Goal: Task Accomplishment & Management: Manage account settings

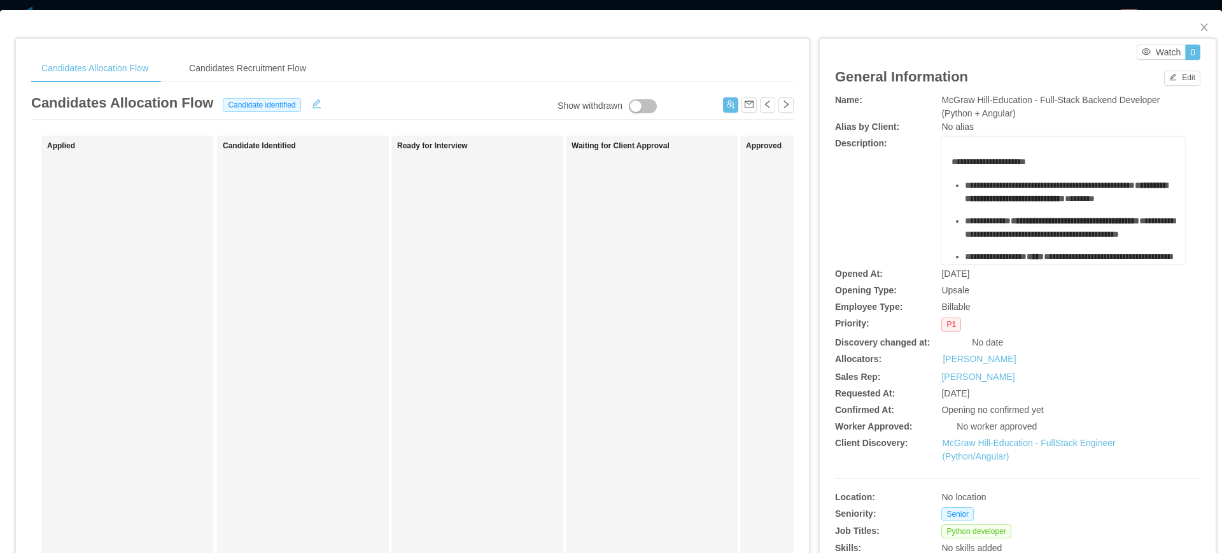
click at [961, 101] on span "McGraw Hill-Education - Full-Stack Backend Developer (Python + Angular)" at bounding box center [1050, 107] width 218 height 24
copy span "McGraw Hill-Education - Full-Stack Backend Developer (Python + Angular)"
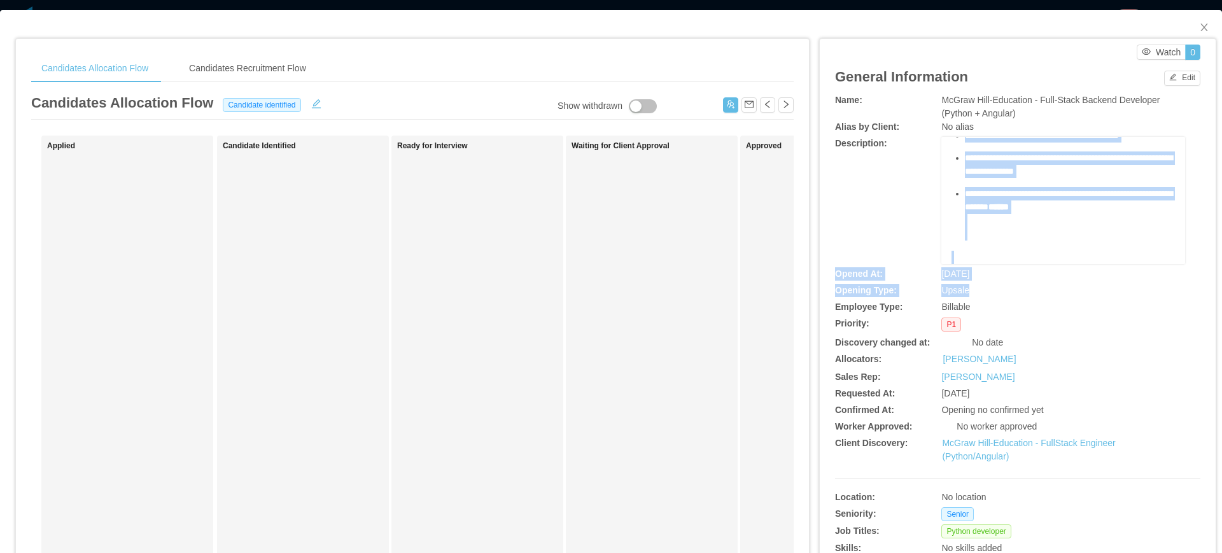
scroll to position [551, 0]
drag, startPoint x: 956, startPoint y: 186, endPoint x: 1088, endPoint y: 183, distance: 132.4
click at [1088, 183] on div "**********" at bounding box center [1063, 1] width 224 height 526
copy div "**********"
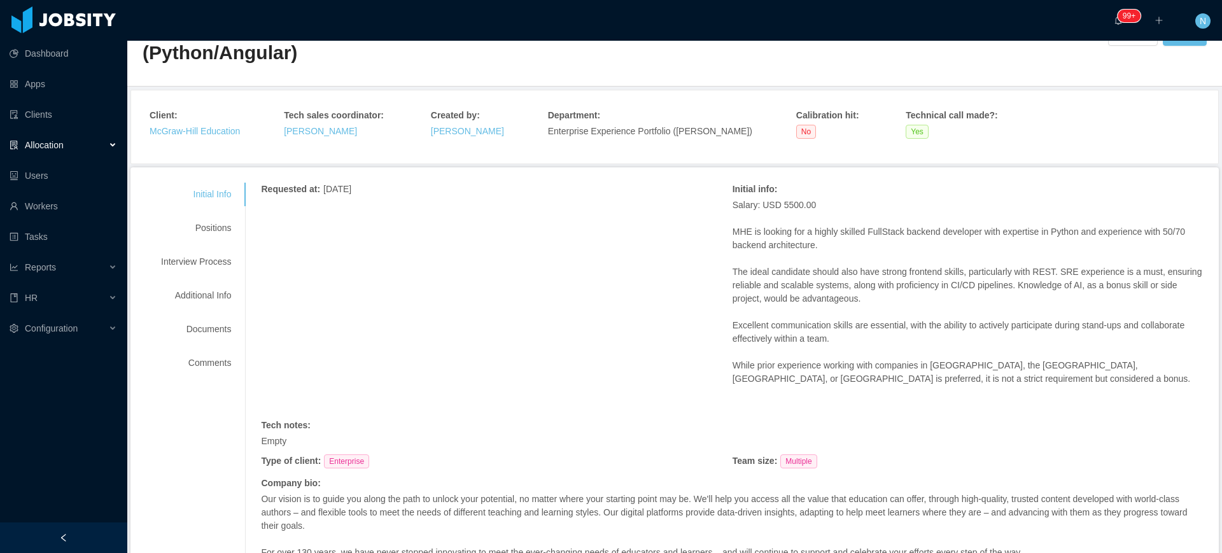
scroll to position [80, 0]
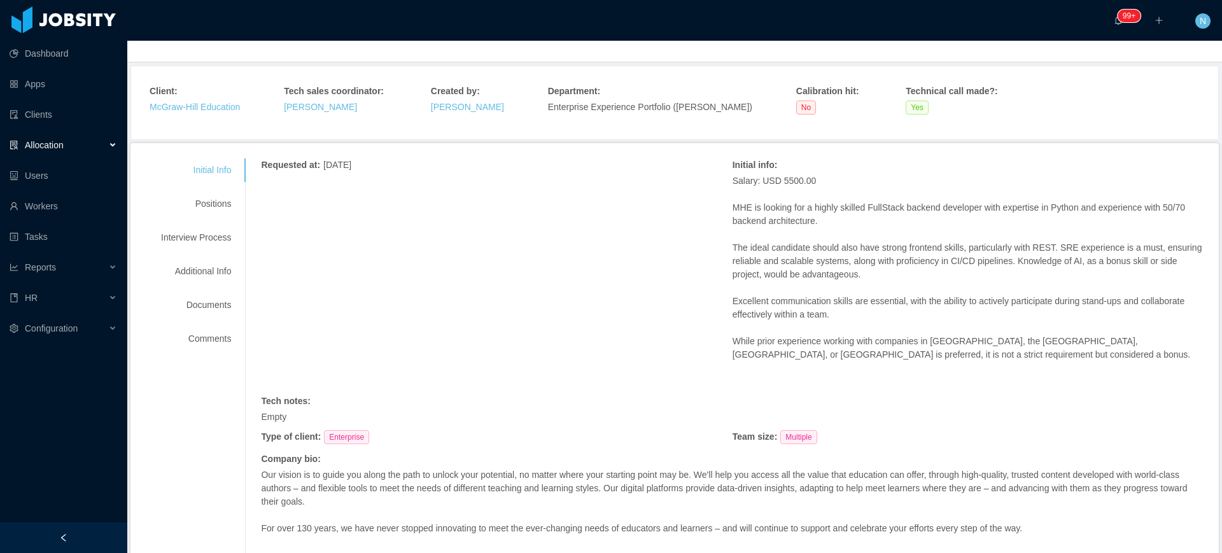
drag, startPoint x: 840, startPoint y: 204, endPoint x: 836, endPoint y: 313, distance: 108.9
click at [836, 313] on span "Salary: USD 5500.00 MHE is looking for a highly skilled FullStack backend devel…" at bounding box center [968, 267] width 471 height 187
click at [836, 313] on p "Excellent communication skills are essential, with the ability to actively part…" at bounding box center [968, 308] width 471 height 27
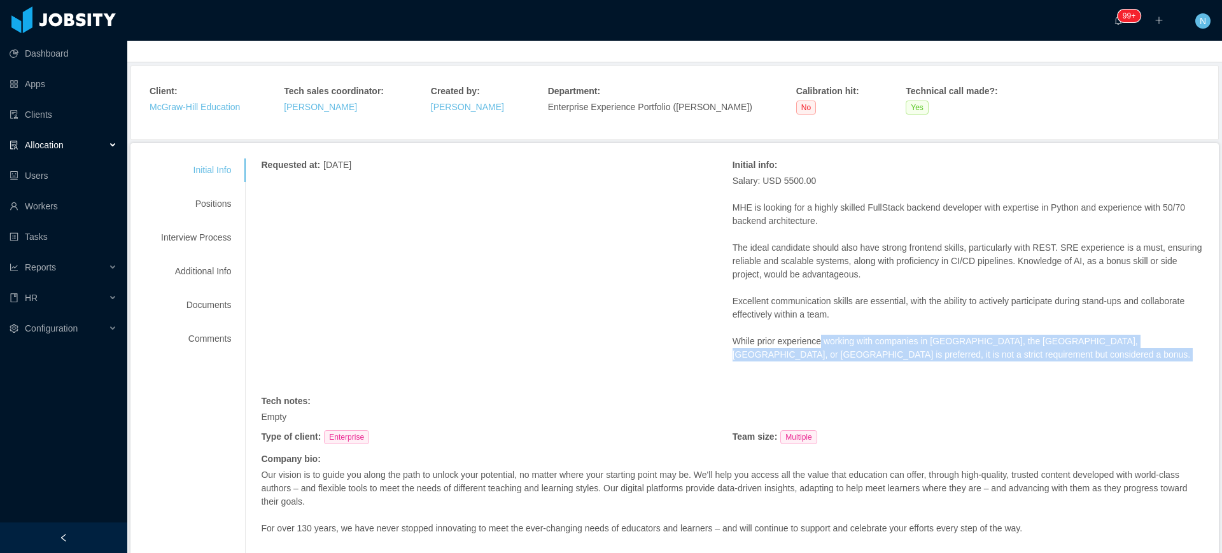
drag, startPoint x: 906, startPoint y: 344, endPoint x: 917, endPoint y: 361, distance: 20.7
click at [917, 361] on div "Salary: USD 5500.00 MHE is looking for a highly skilled FullStack backend devel…" at bounding box center [968, 281] width 471 height 214
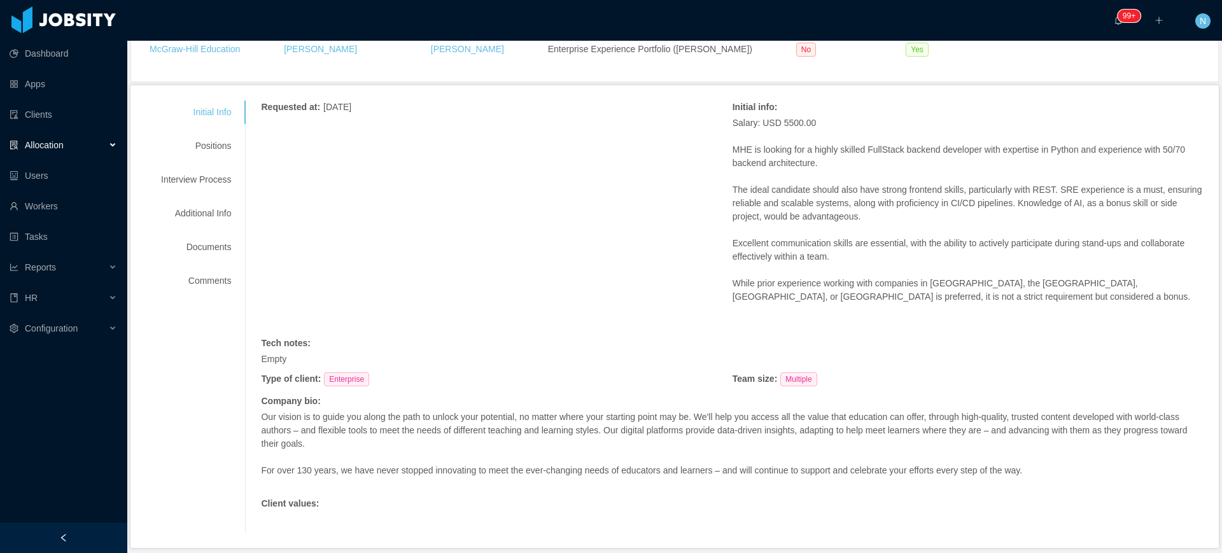
scroll to position [20, 0]
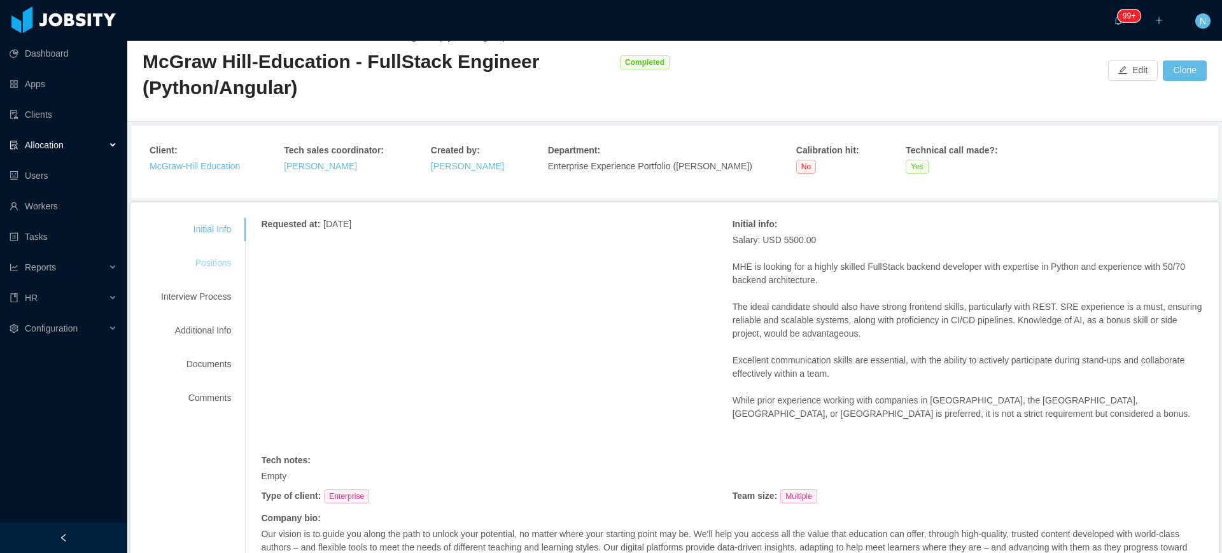
click at [205, 266] on div "Positions" at bounding box center [196, 263] width 101 height 24
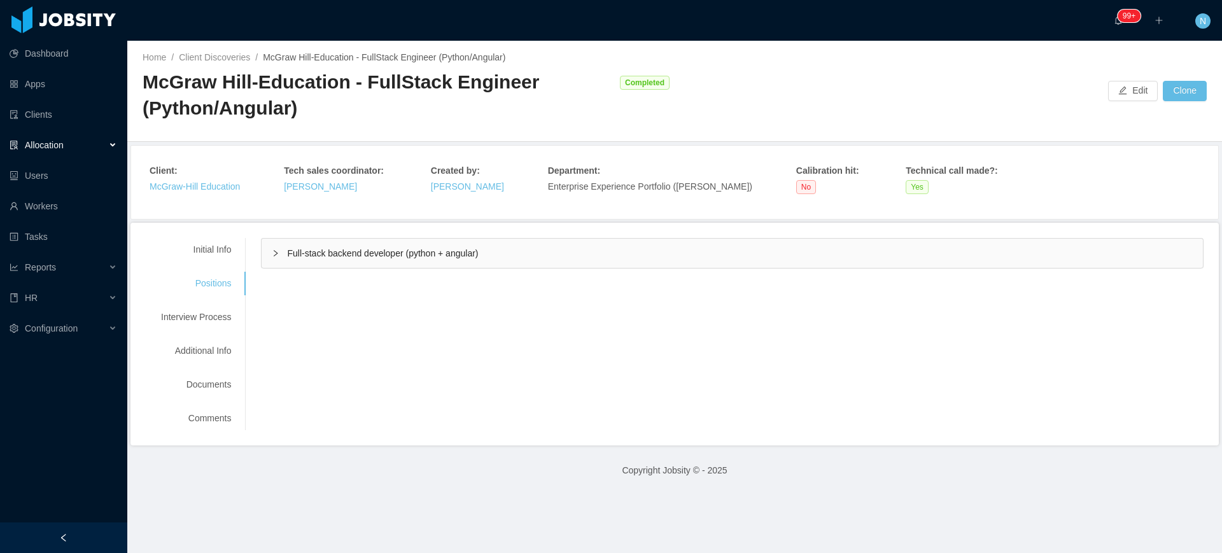
click at [353, 255] on span "Full-stack backend developer (python + angular)" at bounding box center [382, 253] width 191 height 10
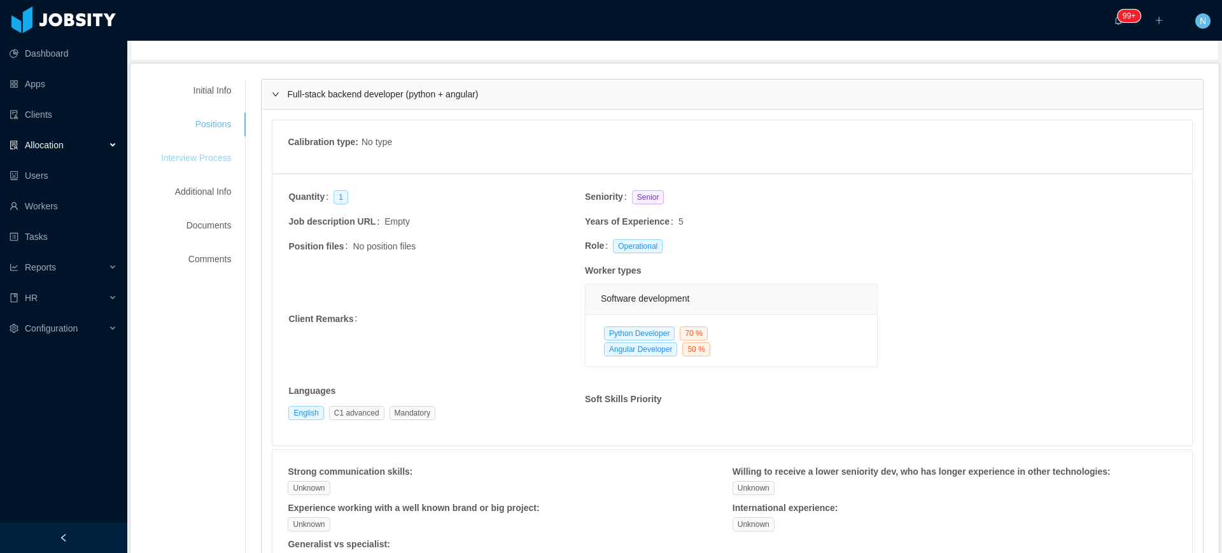
click at [204, 155] on div "Interview Process" at bounding box center [196, 158] width 101 height 24
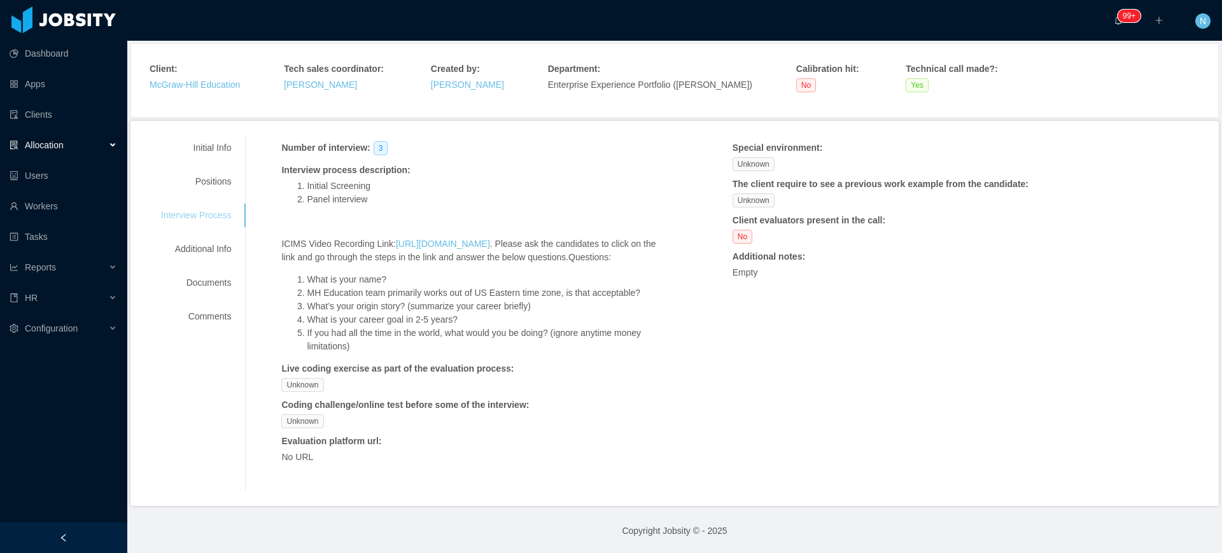
scroll to position [129, 0]
click at [205, 237] on div "Additional Info" at bounding box center [196, 249] width 101 height 24
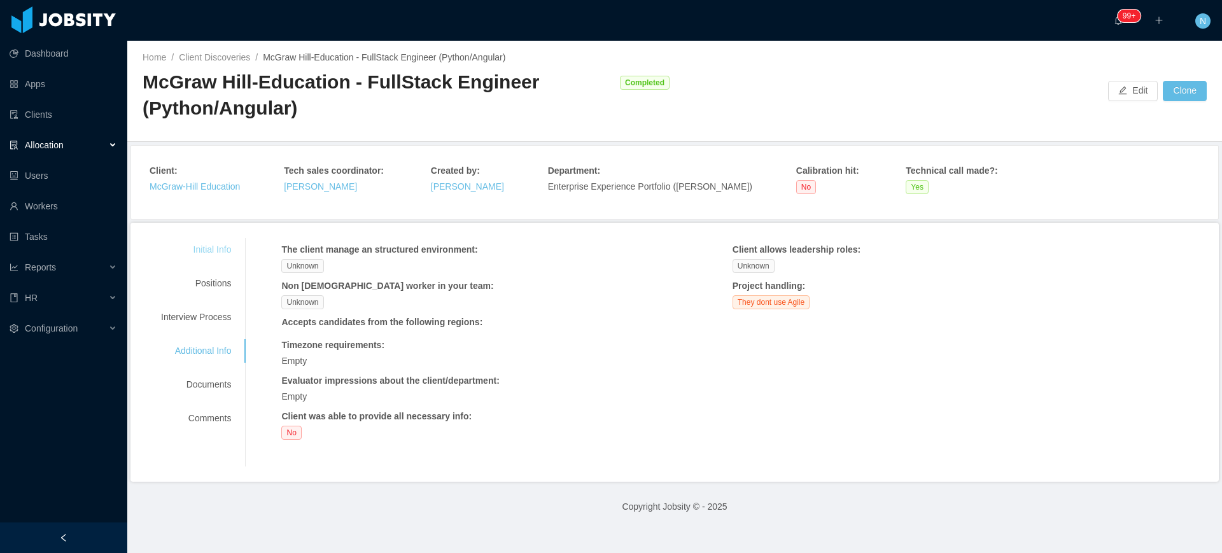
click at [213, 251] on div "Initial Info" at bounding box center [196, 250] width 101 height 24
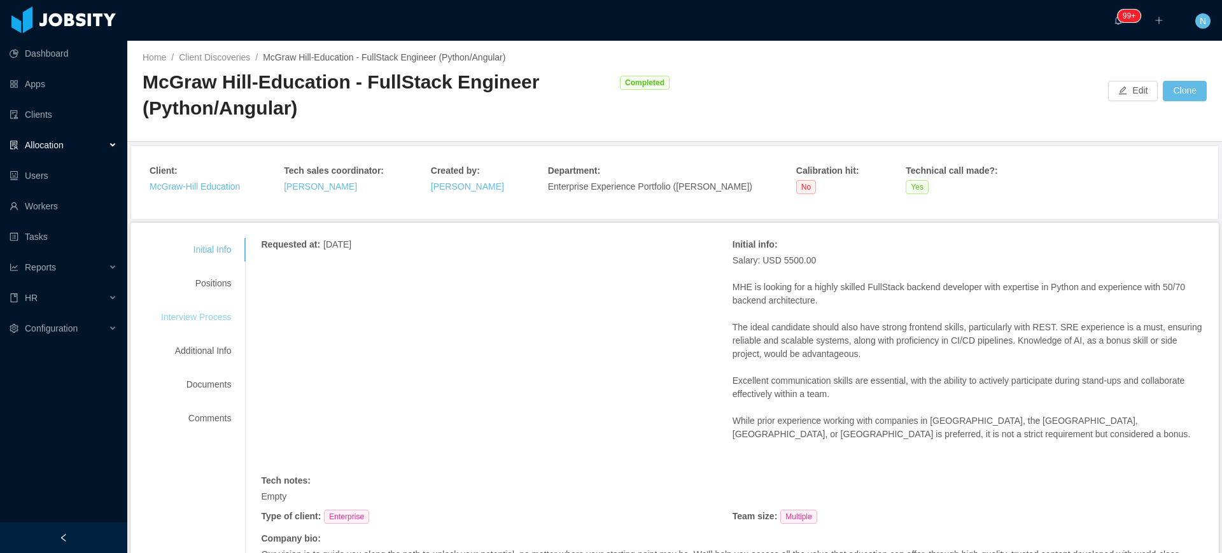
click at [213, 321] on div "Interview Process" at bounding box center [196, 317] width 101 height 24
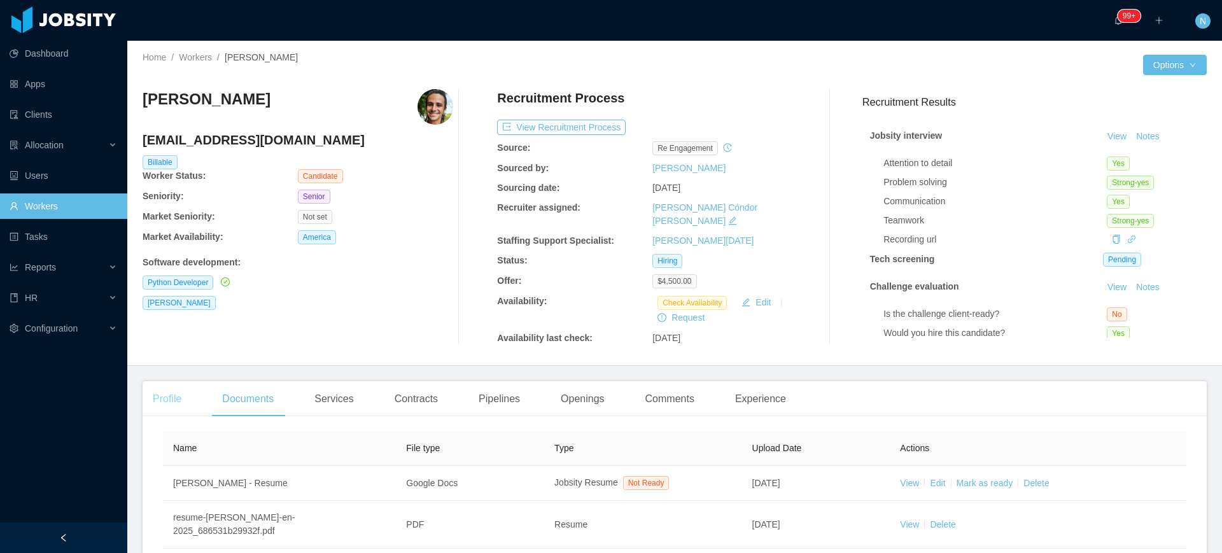
click at [183, 391] on div "Profile" at bounding box center [167, 399] width 49 height 36
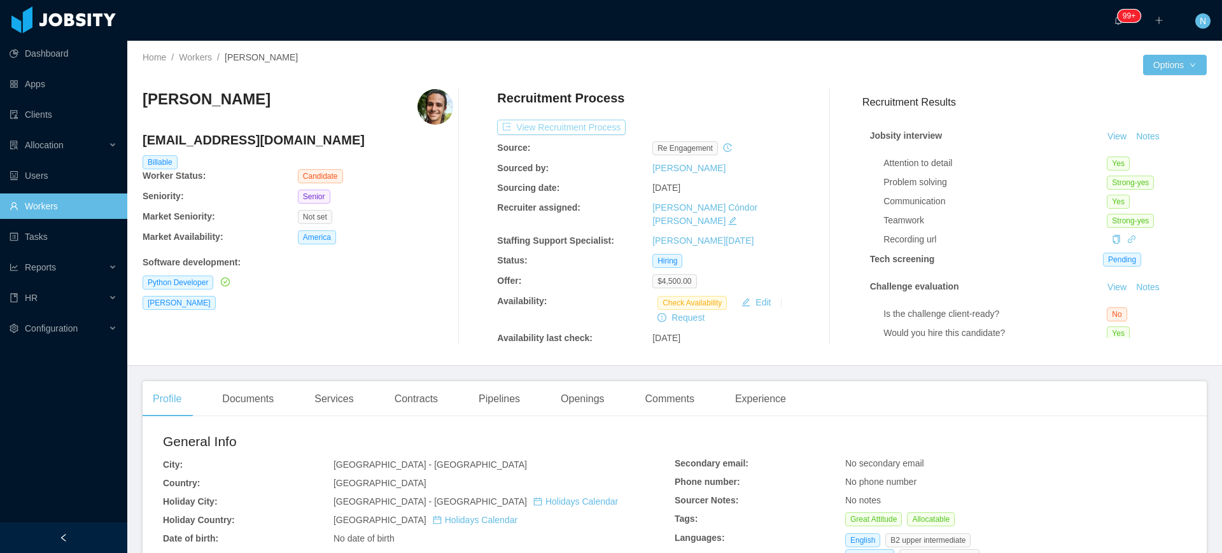
click at [590, 123] on button "View Recruitment Process" at bounding box center [561, 127] width 129 height 15
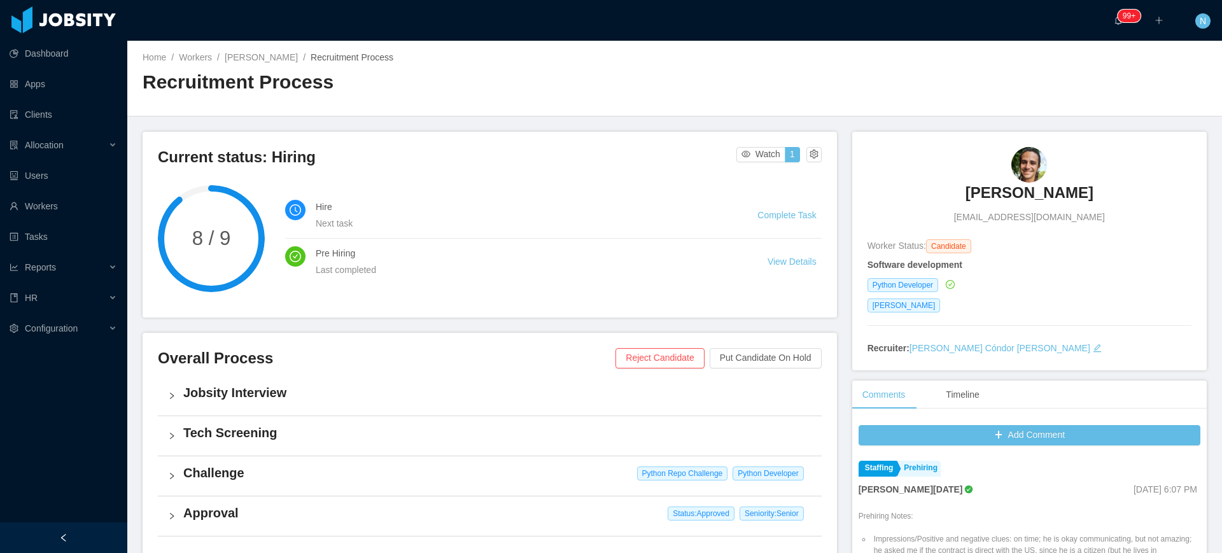
click at [1022, 220] on span "marcelobbff@gmail.com" at bounding box center [1029, 217] width 151 height 13
copy span "marcelobbff@gmail.com"
click at [1009, 221] on span "marcelobbff@gmail.com" at bounding box center [1029, 217] width 151 height 13
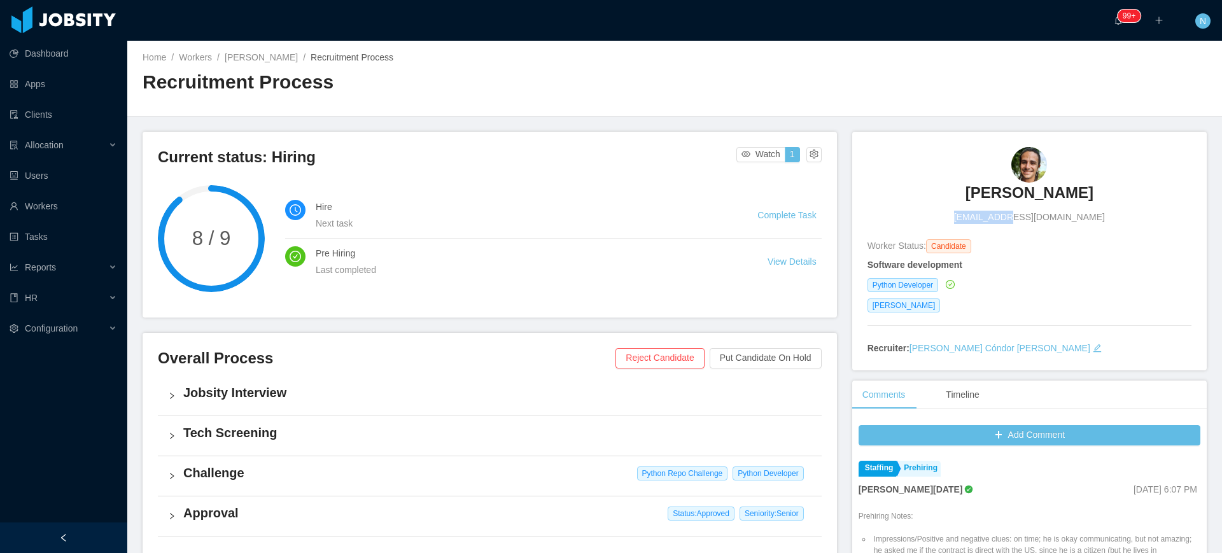
click at [1009, 221] on span "marcelobbff@gmail.com" at bounding box center [1029, 217] width 151 height 13
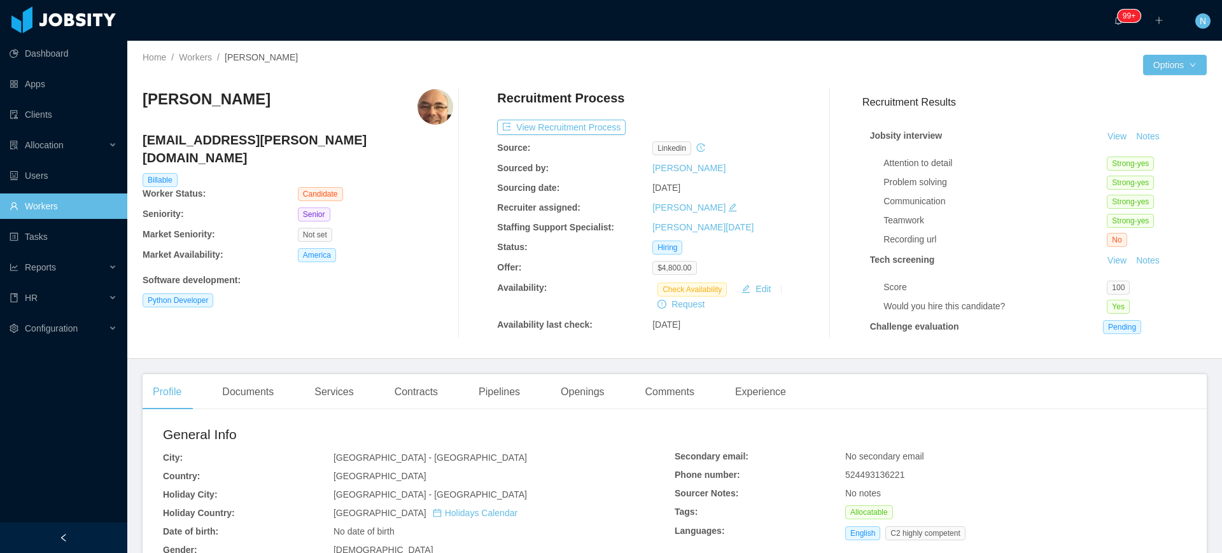
click at [878, 474] on span "524493136221" at bounding box center [874, 475] width 59 height 10
copy span "524493136221"
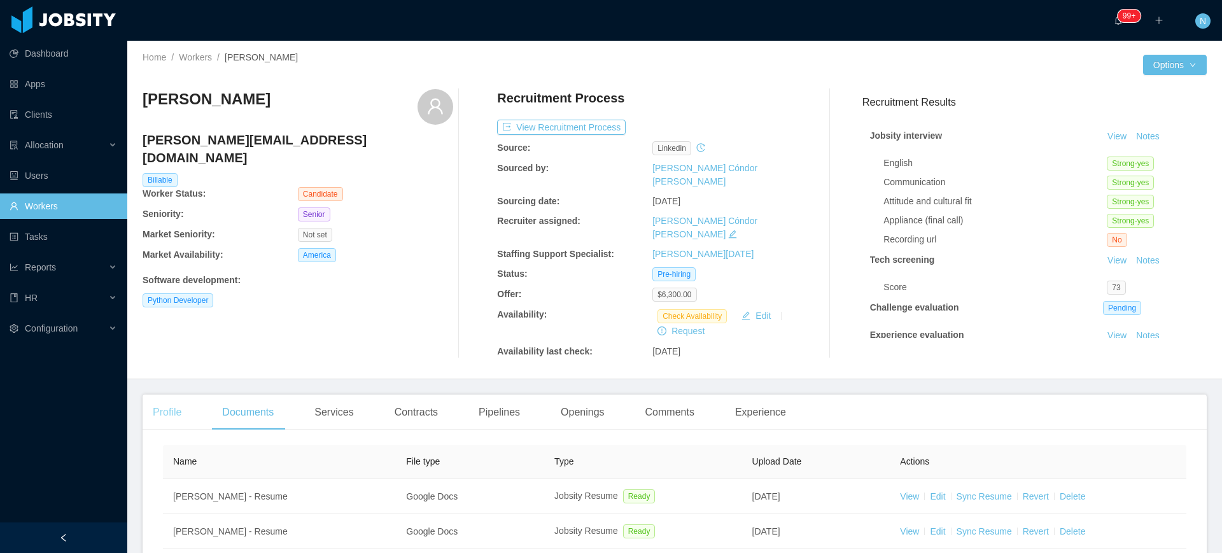
click at [160, 395] on div "Profile" at bounding box center [167, 413] width 49 height 36
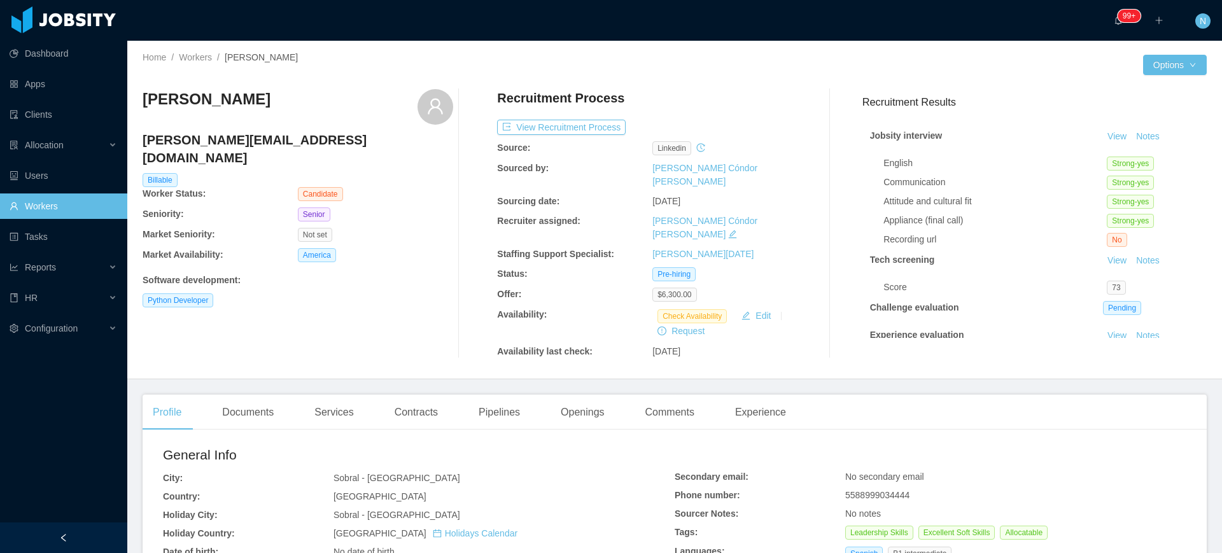
click at [882, 490] on span "5588999034444" at bounding box center [877, 495] width 64 height 10
click at [883, 490] on span "5588999034444" at bounding box center [877, 495] width 64 height 10
copy span "5588999034444"
click at [860, 490] on span "5588999034444" at bounding box center [877, 495] width 64 height 10
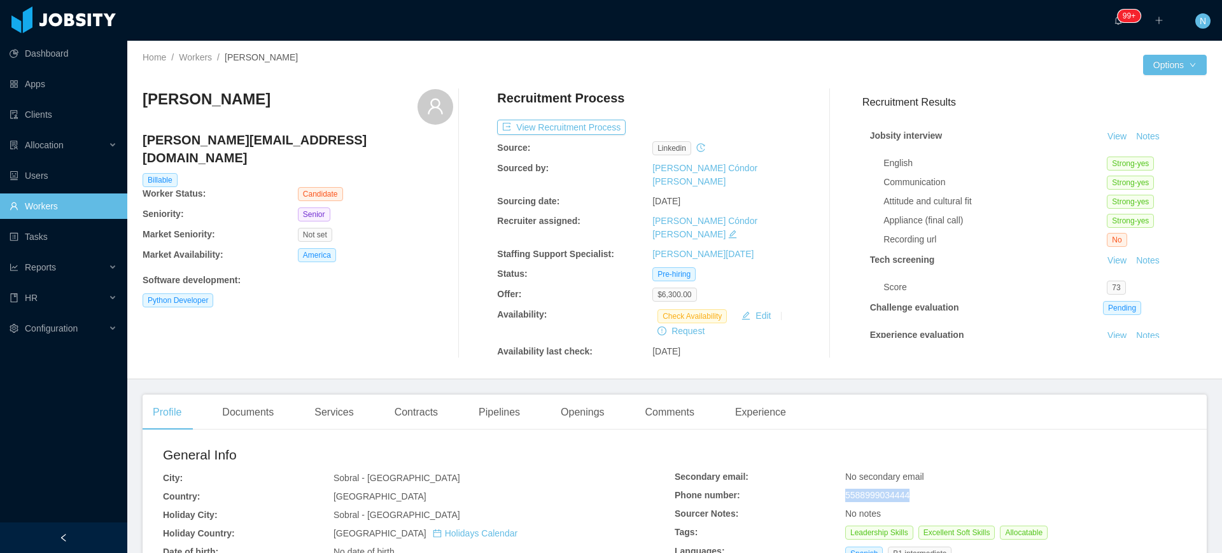
click at [860, 490] on span "5588999034444" at bounding box center [877, 495] width 64 height 10
click at [861, 490] on span "5588999034444" at bounding box center [877, 495] width 64 height 10
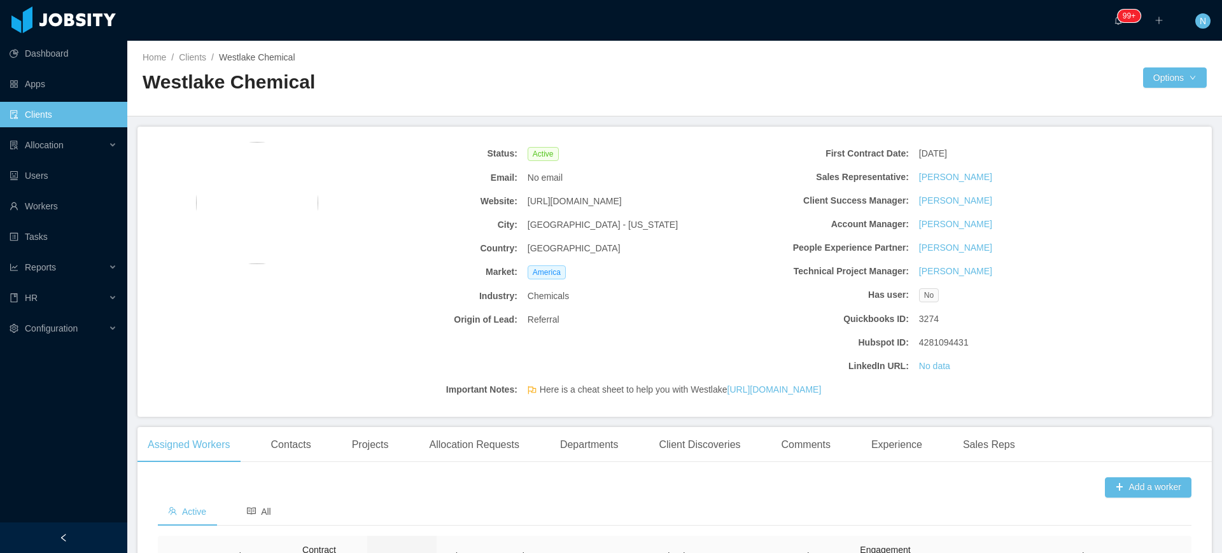
scroll to position [480, 0]
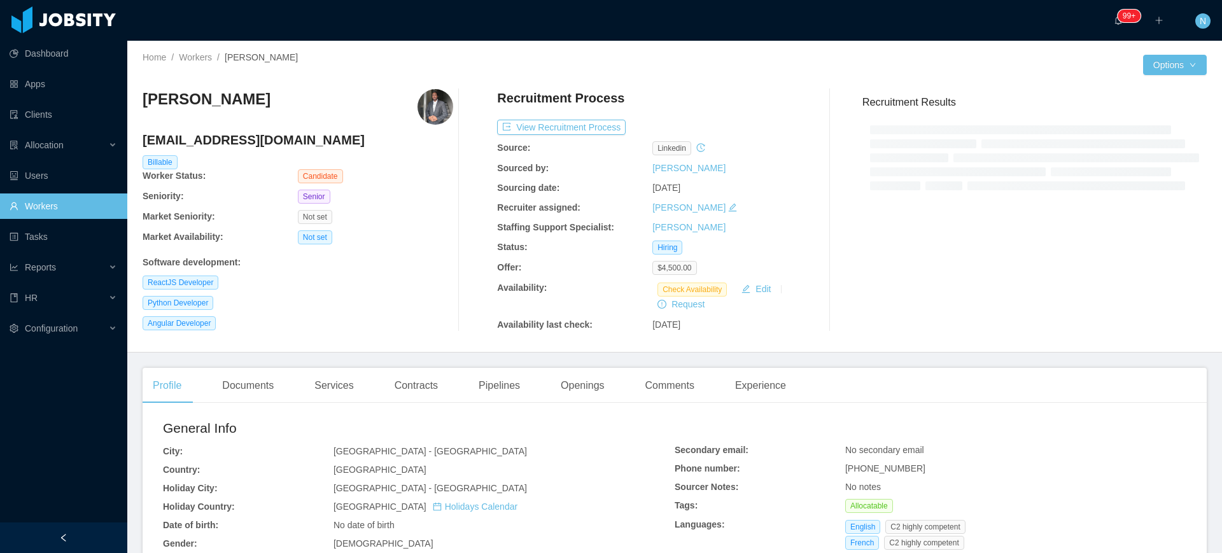
click at [259, 298] on div "Python Developer" at bounding box center [298, 303] width 311 height 14
click at [239, 146] on h4 "[EMAIL_ADDRESS][DOMAIN_NAME]" at bounding box center [298, 140] width 311 height 18
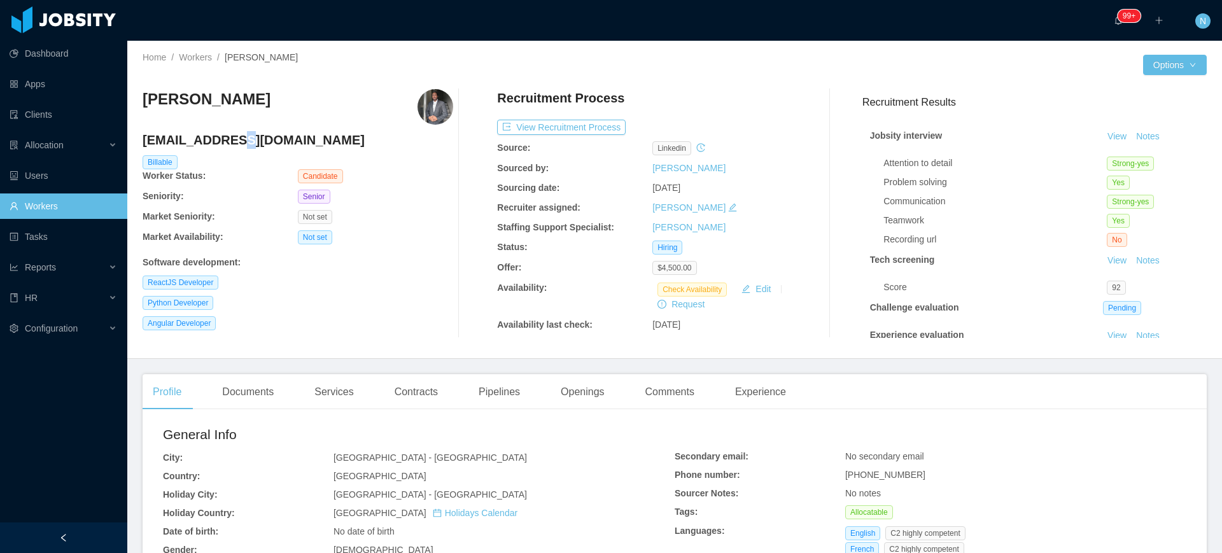
click at [239, 146] on h4 "[EMAIL_ADDRESS][DOMAIN_NAME]" at bounding box center [298, 140] width 311 height 18
copy h4 "[EMAIL_ADDRESS][DOMAIN_NAME]"
click at [754, 283] on button "Edit" at bounding box center [755, 288] width 39 height 15
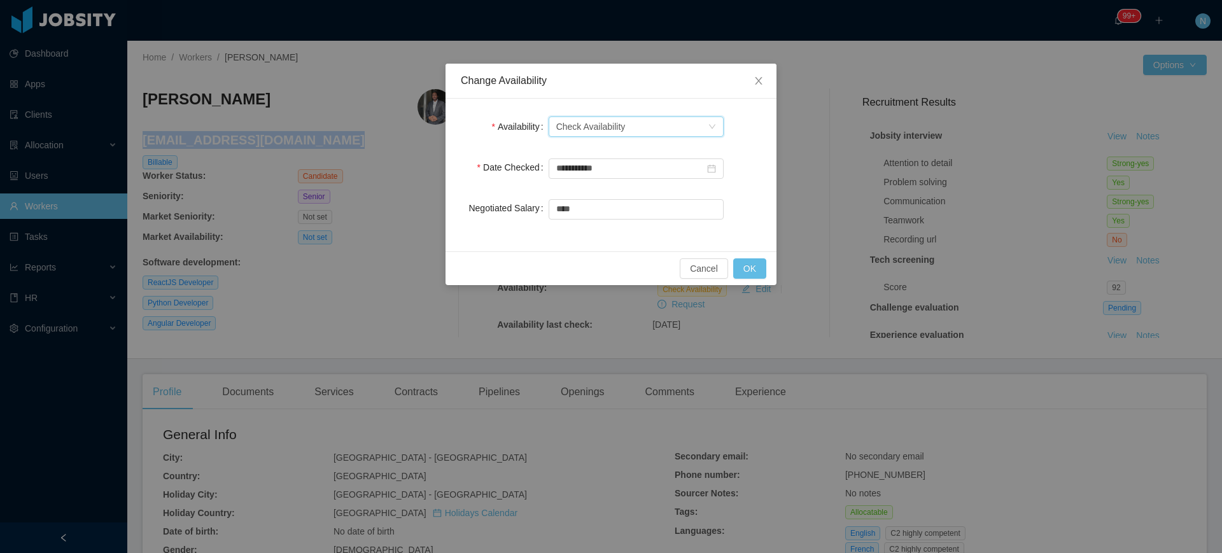
click at [645, 130] on div "Select one Check Availability" at bounding box center [631, 126] width 151 height 19
click at [628, 155] on li "Available" at bounding box center [635, 152] width 175 height 20
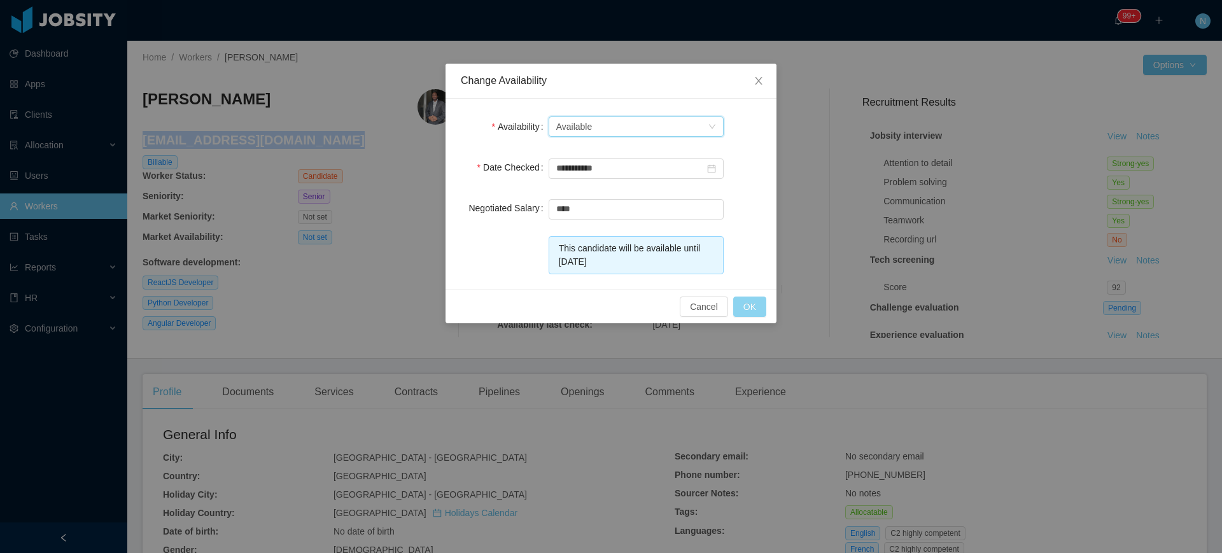
click at [746, 311] on button "OK" at bounding box center [749, 307] width 33 height 20
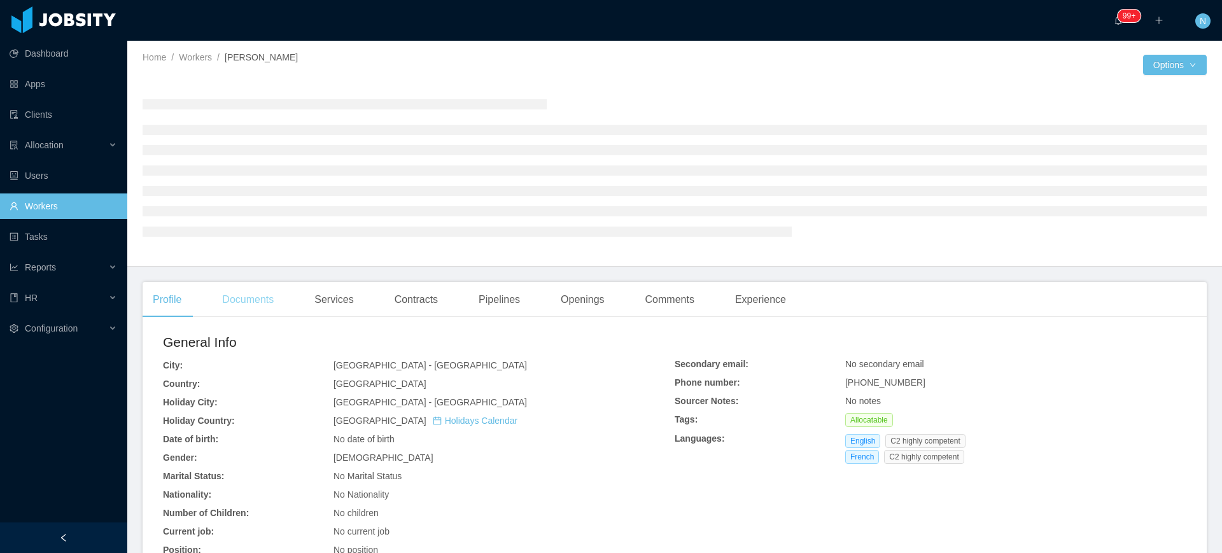
click at [262, 298] on div "Documents" at bounding box center [248, 300] width 72 height 36
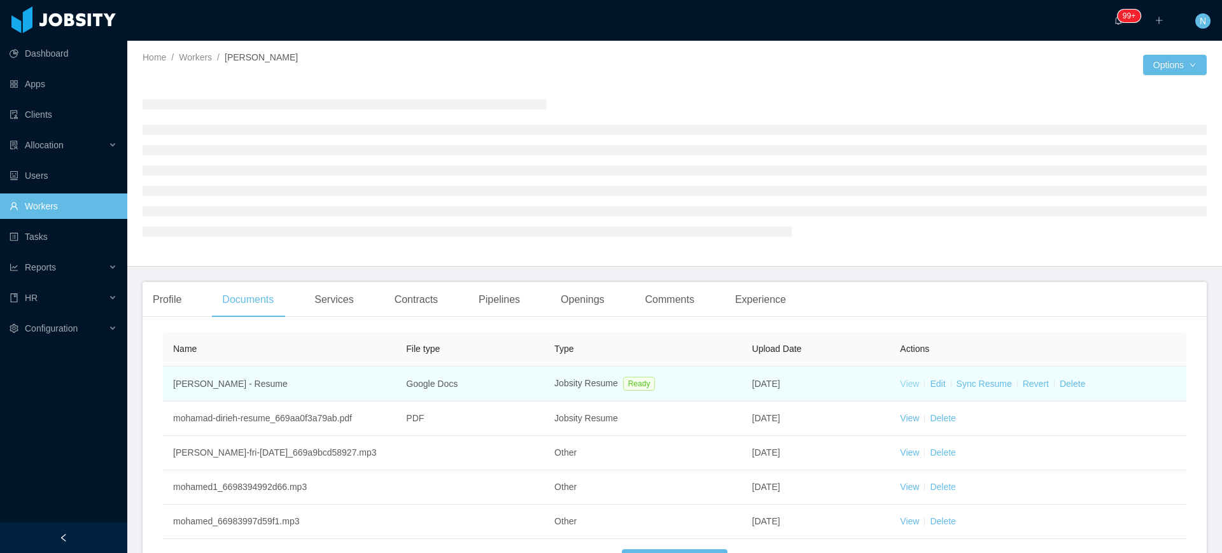
click at [902, 388] on link "View" at bounding box center [909, 384] width 19 height 10
